Goal: Feedback & Contribution: Submit feedback/report problem

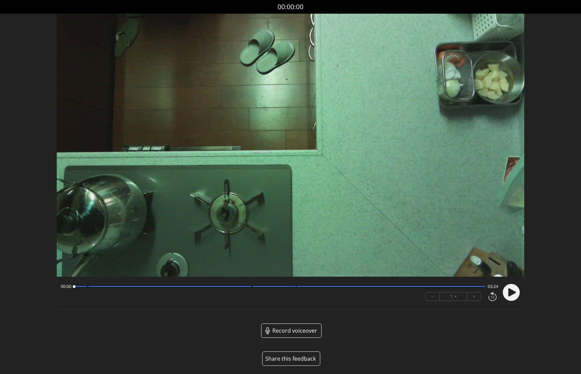
click at [290, 359] on button "Share this feedback" at bounding box center [291, 359] width 58 height 14
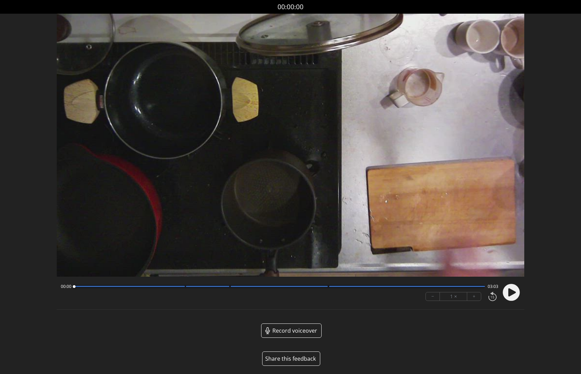
click at [289, 358] on button "Share this feedback" at bounding box center [291, 359] width 58 height 14
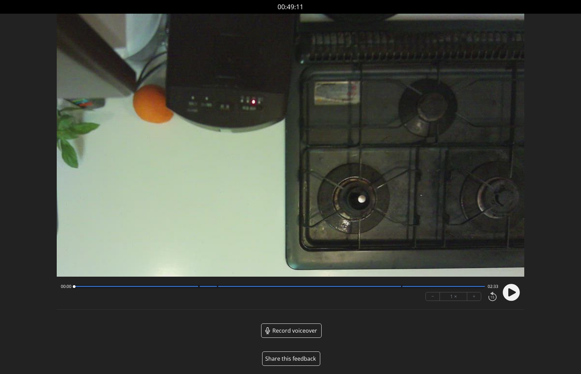
click at [294, 360] on button "Share this feedback" at bounding box center [291, 359] width 58 height 14
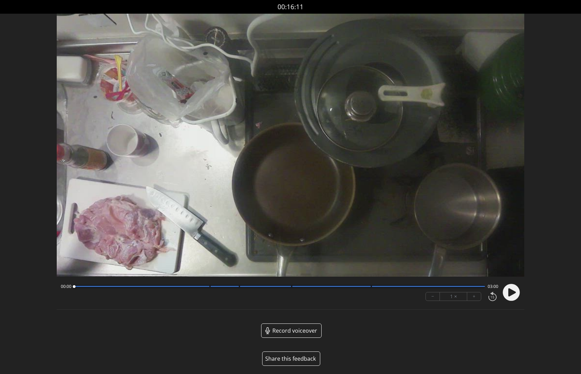
click at [293, 361] on button "Share this feedback" at bounding box center [291, 359] width 58 height 14
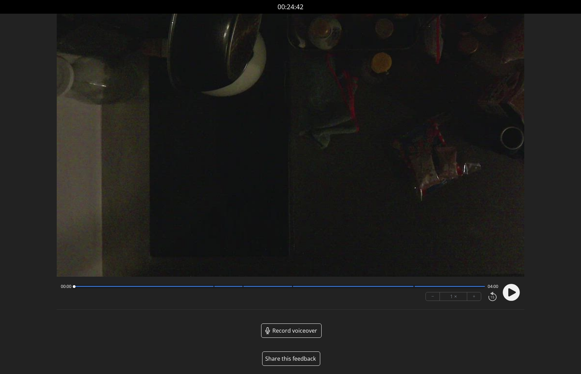
click at [293, 361] on button "Share this feedback" at bounding box center [291, 359] width 58 height 14
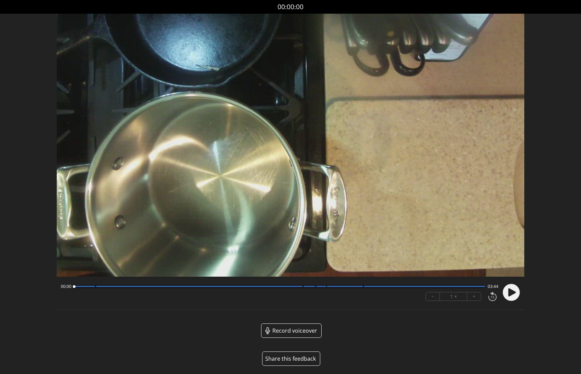
click at [291, 356] on button "Share this feedback" at bounding box center [291, 359] width 58 height 14
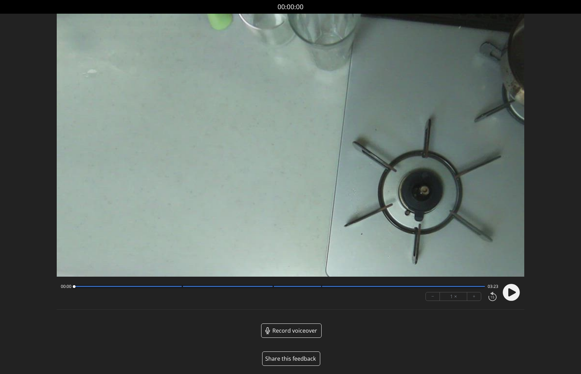
click at [292, 361] on button "Share this feedback" at bounding box center [291, 359] width 58 height 14
